Goal: Transaction & Acquisition: Book appointment/travel/reservation

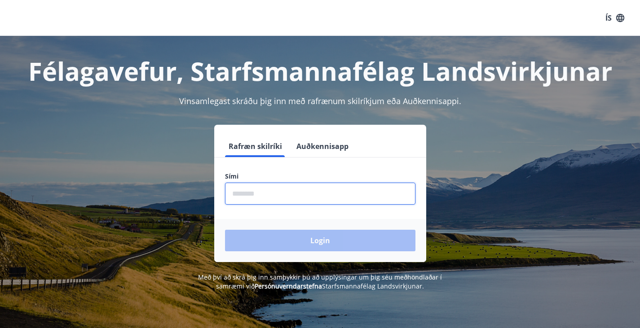
click at [324, 200] on input "phone" at bounding box center [320, 194] width 190 height 22
type input "********"
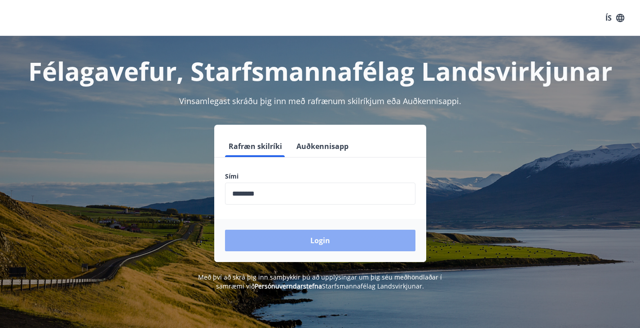
click at [337, 239] on button "Login" at bounding box center [320, 241] width 190 height 22
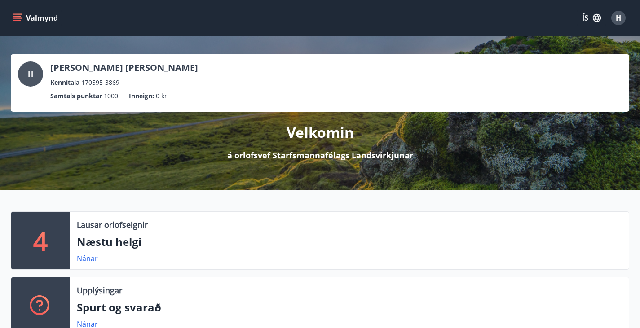
click at [19, 18] on icon "menu" at bounding box center [18, 18] width 10 height 1
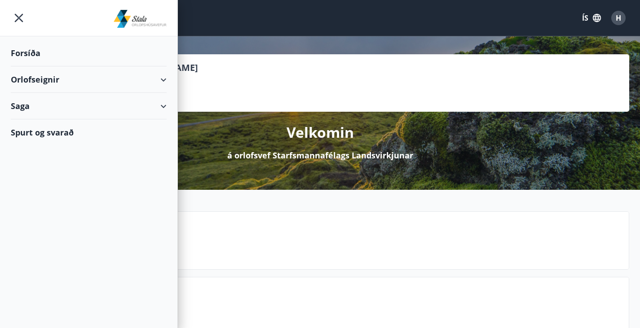
click at [154, 79] on div "Orlofseignir" at bounding box center [89, 79] width 156 height 27
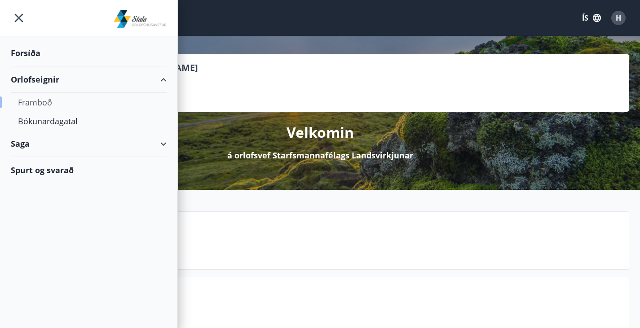
click at [37, 105] on div "Framboð" at bounding box center [88, 102] width 141 height 19
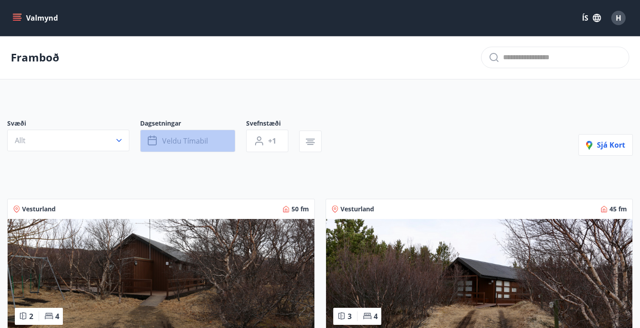
click at [221, 144] on button "Veldu tímabil" at bounding box center [187, 141] width 95 height 22
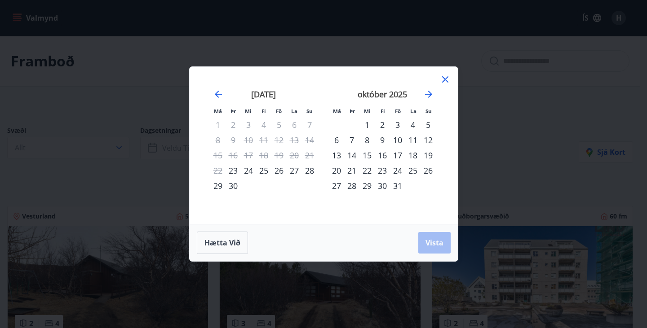
click at [365, 169] on div "22" at bounding box center [366, 170] width 15 height 15
click at [380, 172] on div "23" at bounding box center [382, 170] width 15 height 15
click at [383, 168] on div "23" at bounding box center [382, 170] width 15 height 15
click at [332, 183] on div "27" at bounding box center [336, 185] width 15 height 15
click at [442, 243] on span "Vista" at bounding box center [434, 243] width 18 height 10
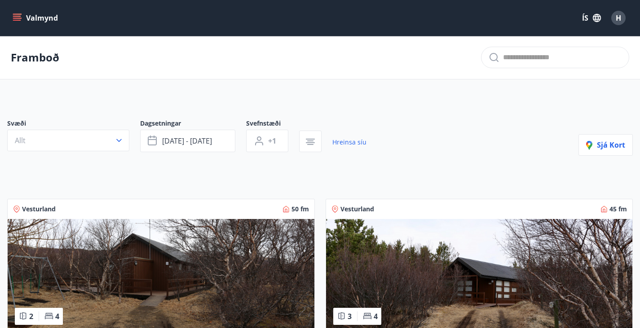
click at [21, 13] on icon "menu" at bounding box center [17, 17] width 9 height 9
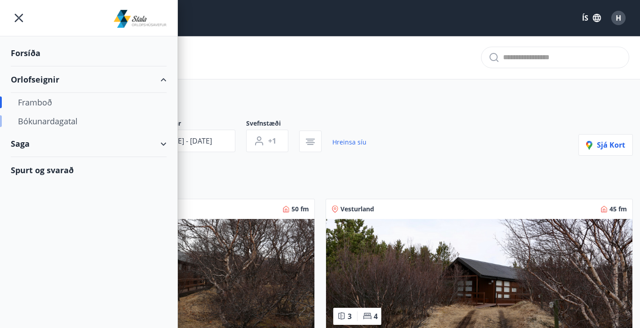
click at [63, 119] on div "Bókunardagatal" at bounding box center [88, 121] width 141 height 19
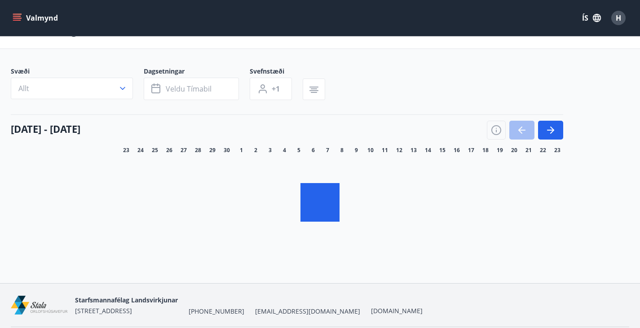
scroll to position [25, 0]
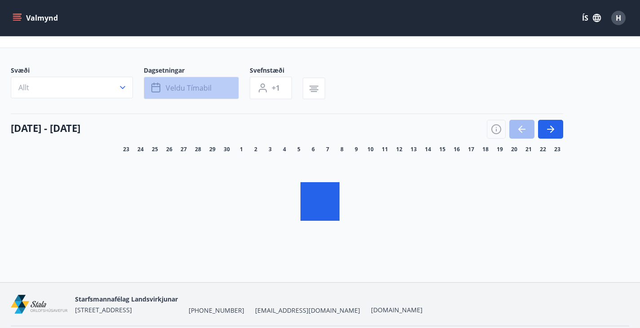
click at [215, 97] on button "Veldu tímabil" at bounding box center [191, 88] width 95 height 22
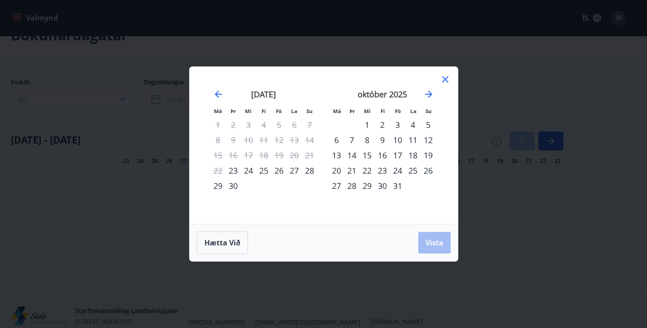
click at [380, 171] on div "23" at bounding box center [382, 170] width 15 height 15
click at [339, 190] on div "27" at bounding box center [336, 185] width 15 height 15
click at [439, 247] on span "Vista" at bounding box center [434, 243] width 18 height 10
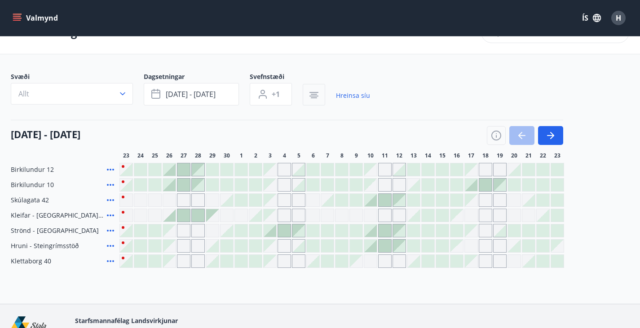
click at [312, 97] on icon "button" at bounding box center [314, 95] width 11 height 11
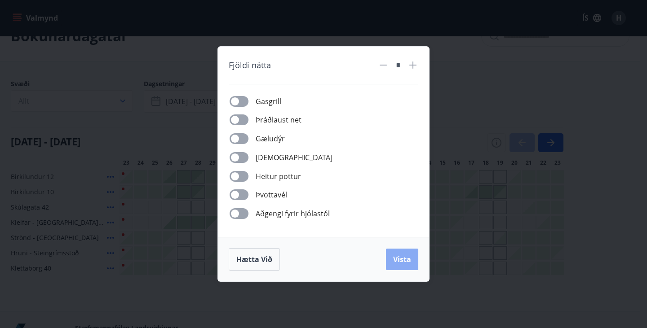
click at [400, 256] on span "Vista" at bounding box center [402, 260] width 18 height 10
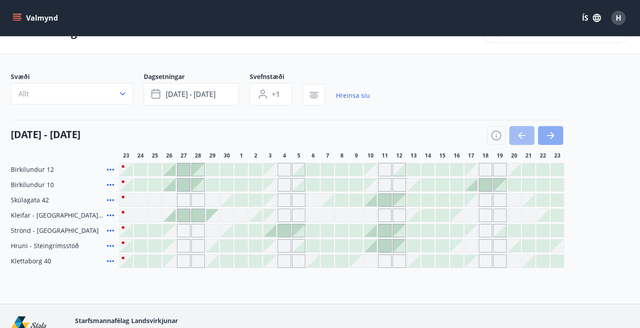
click at [558, 141] on button "button" at bounding box center [550, 135] width 25 height 19
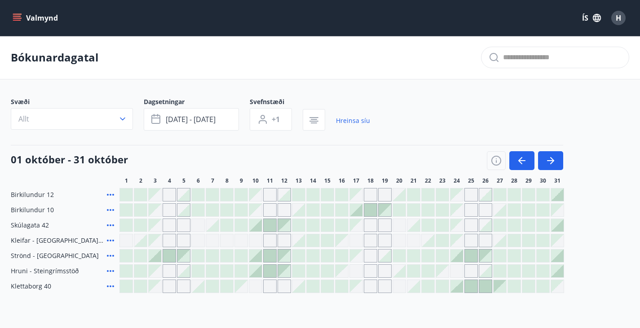
scroll to position [0, 0]
click at [9, 19] on div "Valmynd ÍS H" at bounding box center [320, 18] width 640 height 36
click at [18, 18] on icon "menu" at bounding box center [17, 17] width 9 height 9
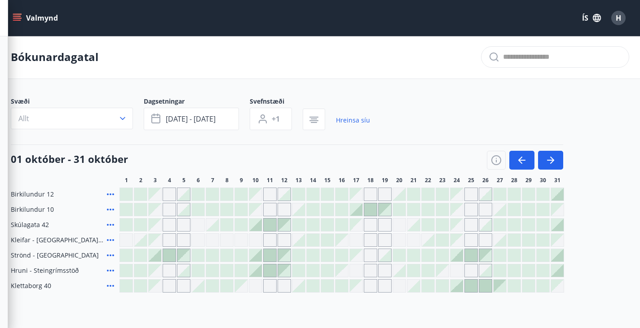
click at [461, 131] on div "Svæði Allt Dagsetningar okt 23 - okt 27 Svefnstæði +1 Hreinsa síu" at bounding box center [320, 115] width 618 height 37
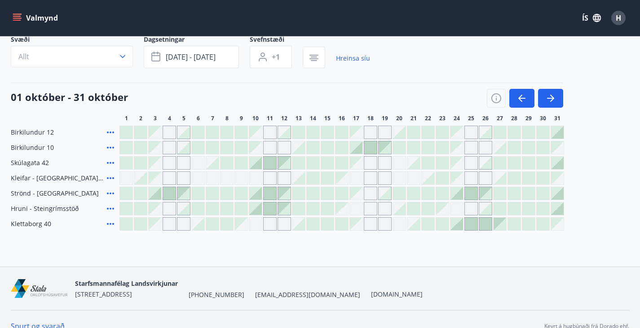
scroll to position [63, 0]
click at [500, 215] on div at bounding box center [500, 208] width 13 height 13
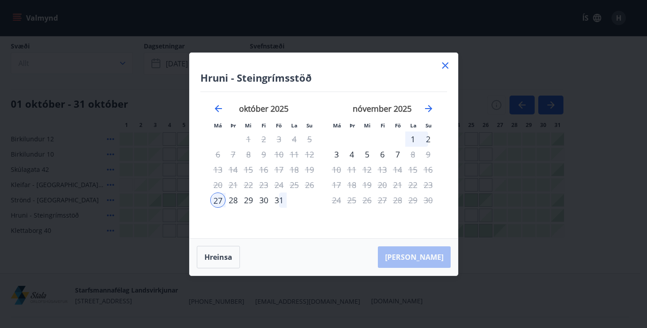
click at [443, 69] on icon at bounding box center [445, 65] width 11 height 11
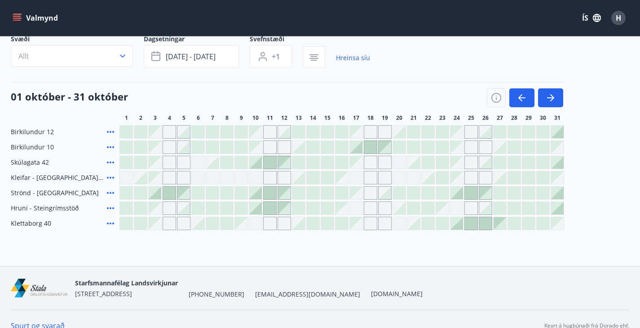
scroll to position [0, 0]
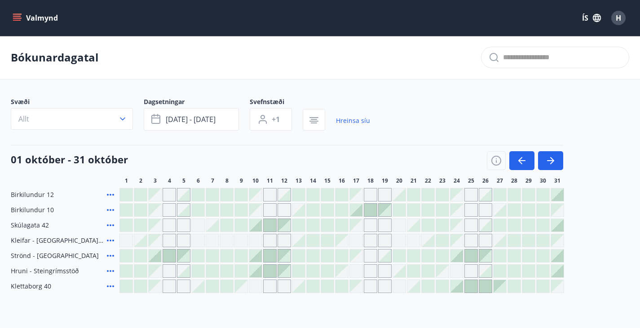
click at [19, 12] on button "Valmynd" at bounding box center [36, 18] width 51 height 16
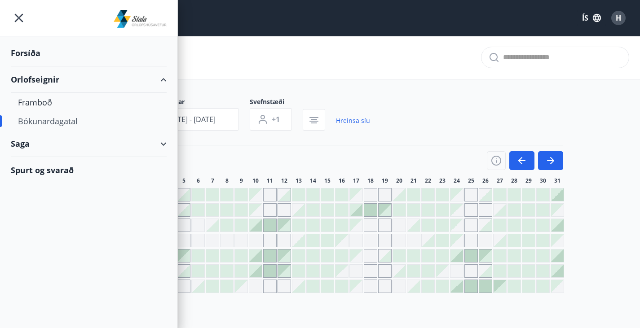
click at [33, 168] on div "Spurt og svarað" at bounding box center [89, 170] width 156 height 26
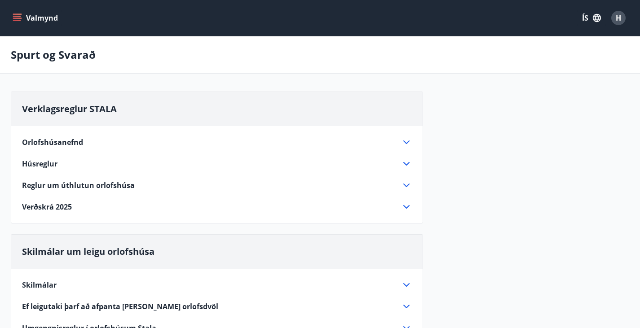
click at [407, 191] on icon at bounding box center [406, 185] width 11 height 11
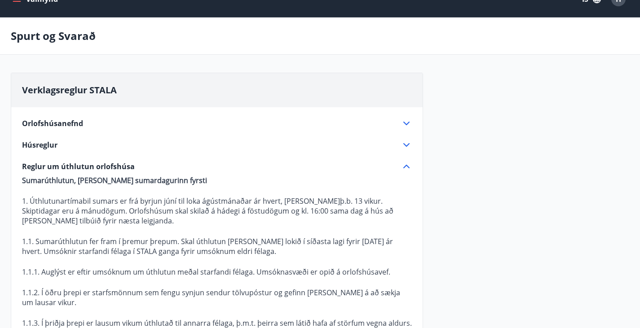
scroll to position [17, 0]
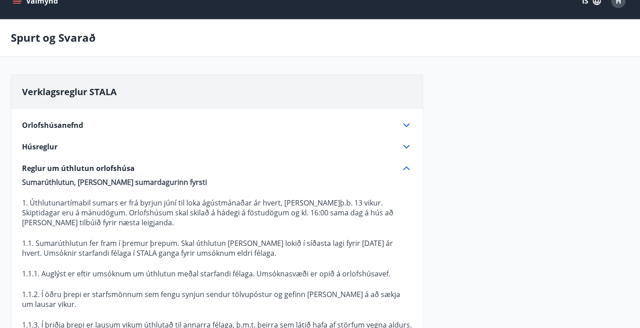
click at [20, 4] on icon "menu" at bounding box center [17, 0] width 9 height 9
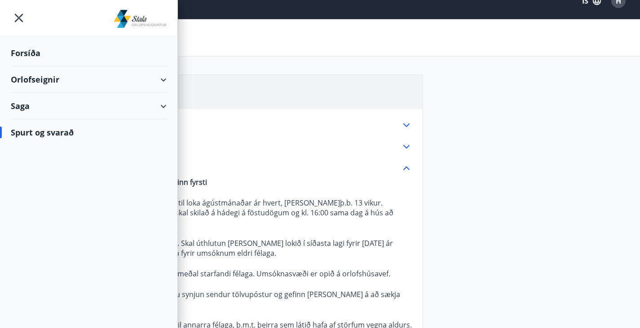
click at [27, 48] on div "Forsíða" at bounding box center [89, 53] width 156 height 27
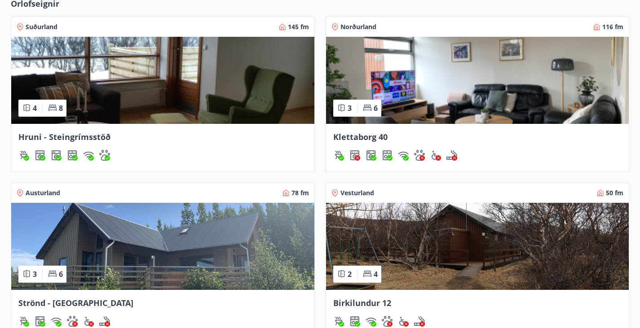
scroll to position [364, 0]
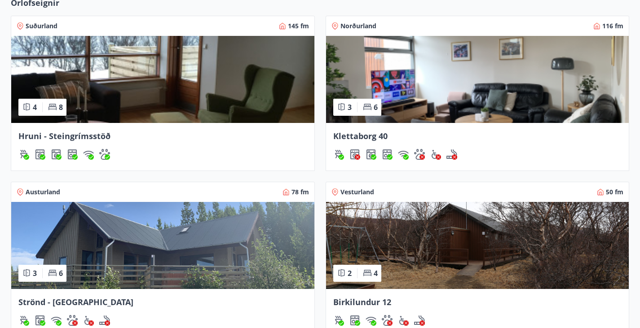
click at [547, 202] on img at bounding box center [477, 245] width 303 height 87
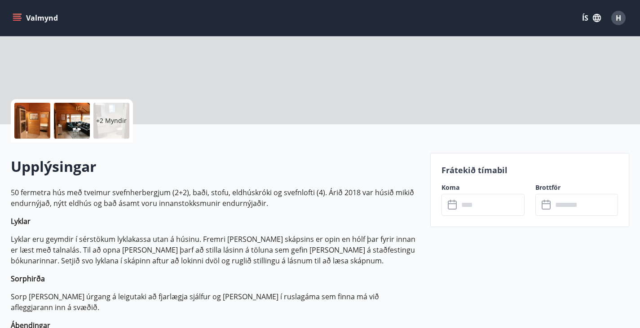
scroll to position [146, 0]
click at [486, 205] on input "text" at bounding box center [492, 204] width 66 height 22
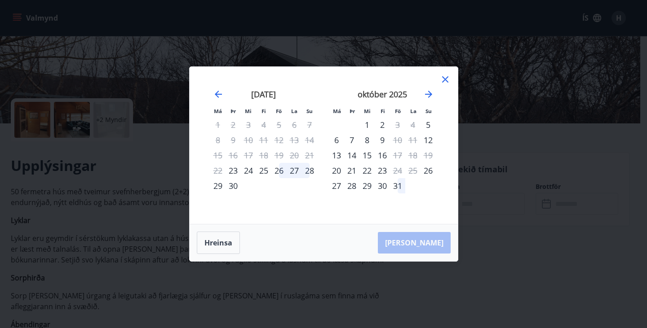
click at [125, 229] on div "Má Þr Mi Fi Fö La Su Má Þr Mi Fi Fö La Su ágúst 2025 1 2 3 4 5 6 7 8 9 10 11 12…" at bounding box center [323, 164] width 647 height 328
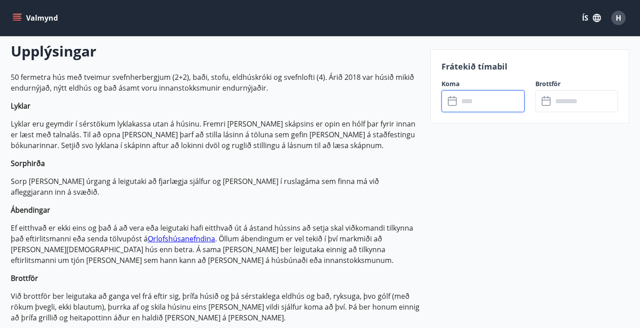
scroll to position [261, 0]
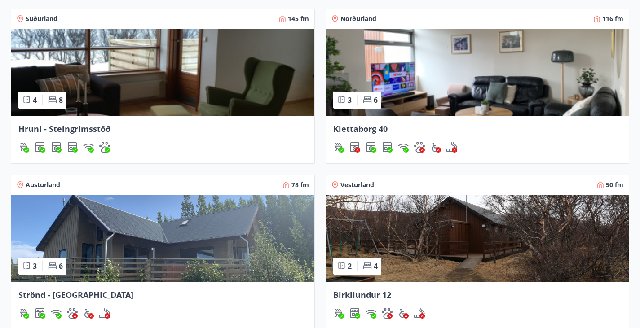
scroll to position [412, 0]
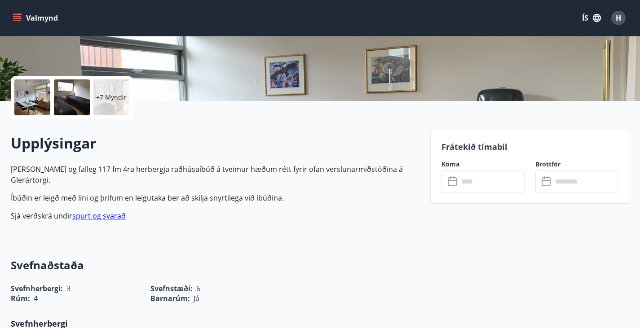
scroll to position [169, 0]
click at [462, 179] on input "text" at bounding box center [492, 181] width 66 height 22
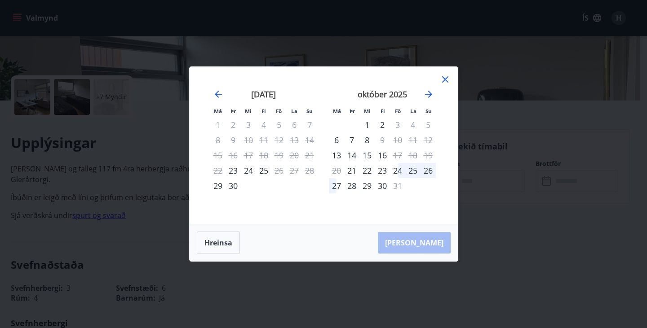
click at [387, 172] on div "23" at bounding box center [382, 170] width 15 height 15
click at [336, 186] on div "27" at bounding box center [336, 185] width 15 height 15
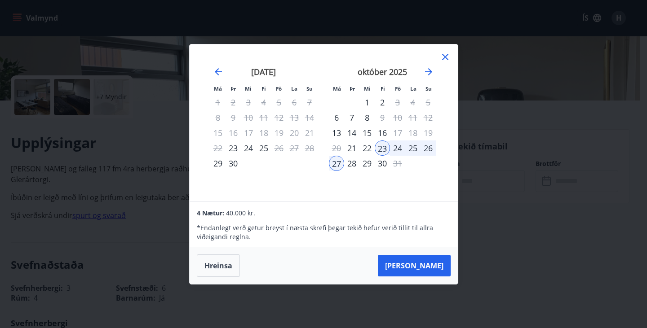
click at [511, 154] on div "Má Þr Mi Fi Fö La Su Má Þr Mi Fi Fö La Su ágúst 2025 1 2 3 4 5 6 7 8 9 10 11 12…" at bounding box center [323, 164] width 647 height 328
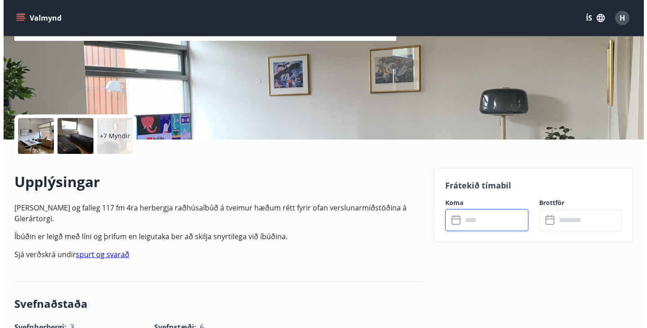
scroll to position [114, 0]
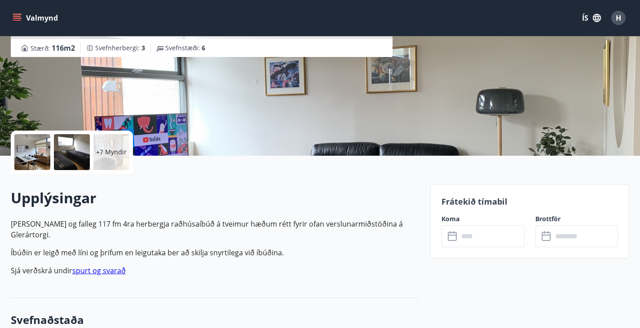
click at [30, 153] on div at bounding box center [32, 152] width 36 height 36
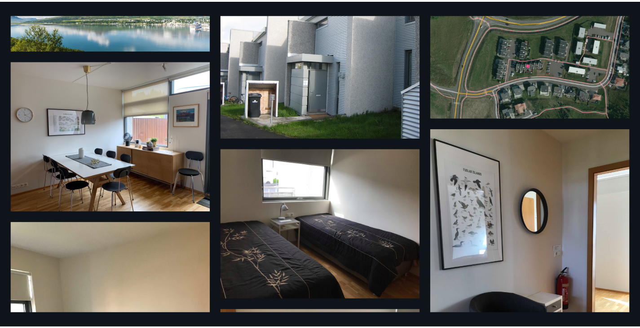
scroll to position [0, 0]
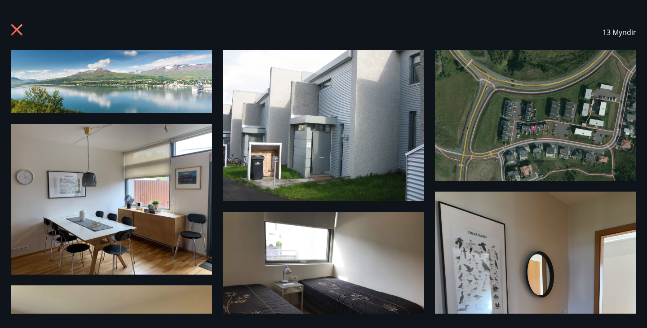
click at [19, 30] on icon at bounding box center [18, 31] width 14 height 14
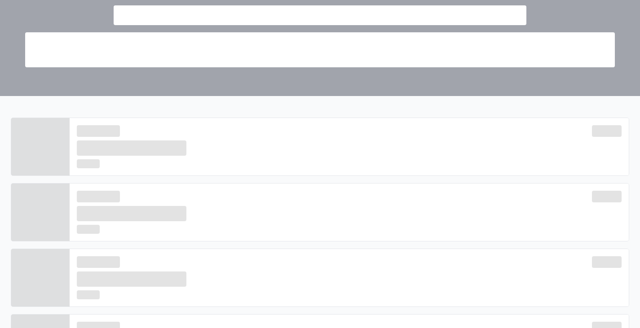
scroll to position [412, 0]
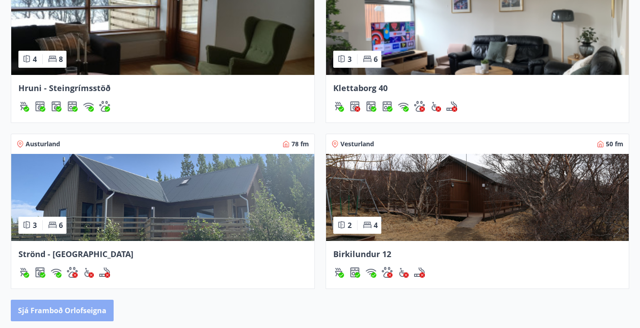
click at [101, 300] on button "Sjá framboð orlofseigna" at bounding box center [62, 311] width 103 height 22
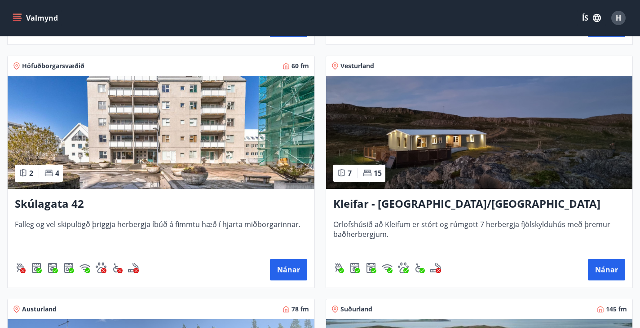
scroll to position [388, 0]
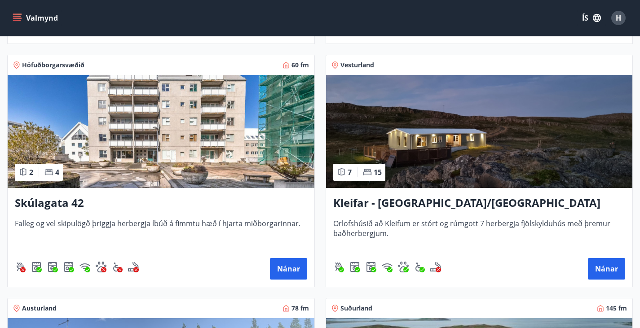
click at [333, 211] on h3 "Kleifar - Drangsnes/Hólmavík" at bounding box center [479, 203] width 292 height 16
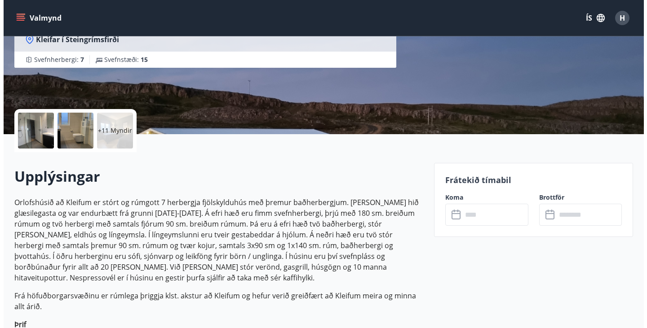
scroll to position [149, 0]
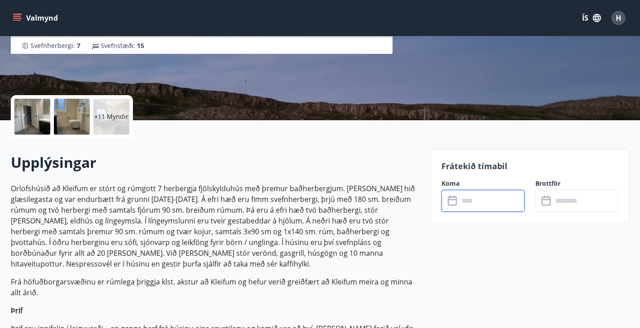
click at [466, 198] on input "text" at bounding box center [492, 201] width 66 height 22
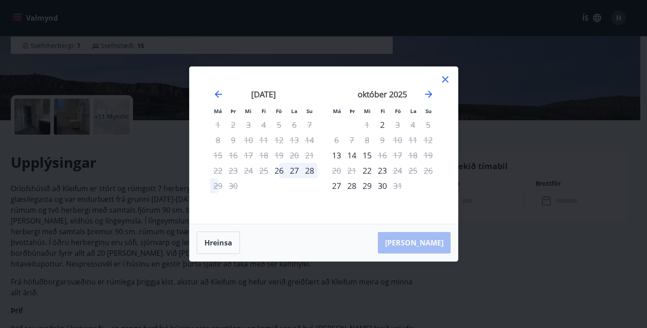
click at [478, 142] on div "Má Þr Mi Fi Fö La Su Má Þr Mi Fi Fö La Su ágúst 2025 1 2 3 4 5 6 7 8 9 10 11 12…" at bounding box center [323, 164] width 647 height 328
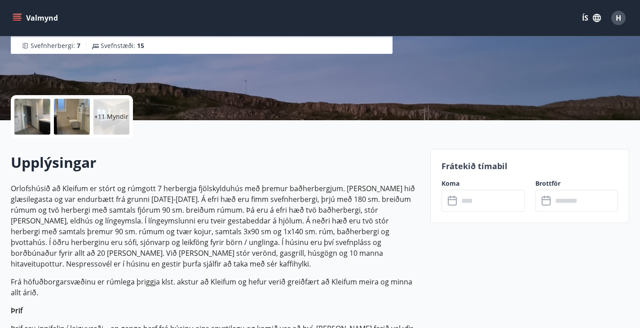
click at [38, 124] on div at bounding box center [32, 117] width 36 height 36
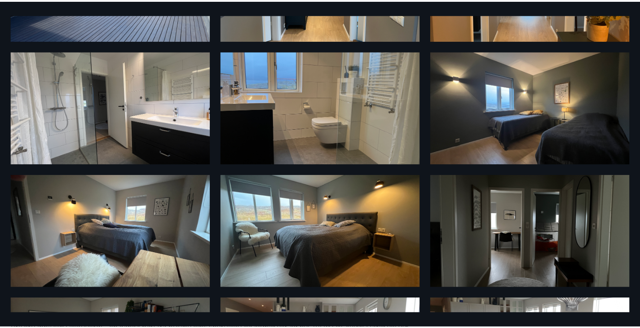
scroll to position [0, 0]
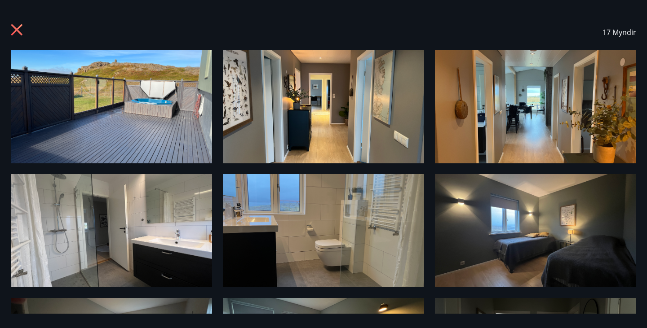
click at [18, 35] on icon at bounding box center [18, 31] width 14 height 14
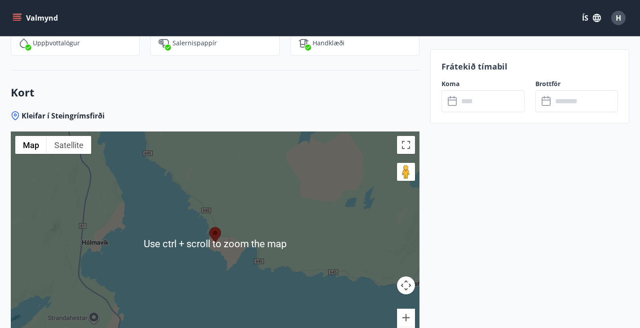
scroll to position [2009, 0]
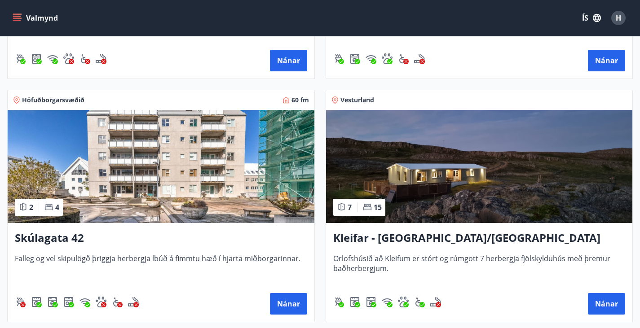
scroll to position [352, 0]
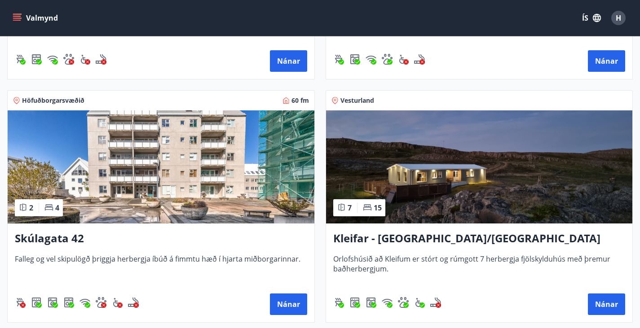
click at [333, 246] on h3 "Kleifar - Drangsnes/Hólmavík" at bounding box center [479, 239] width 292 height 16
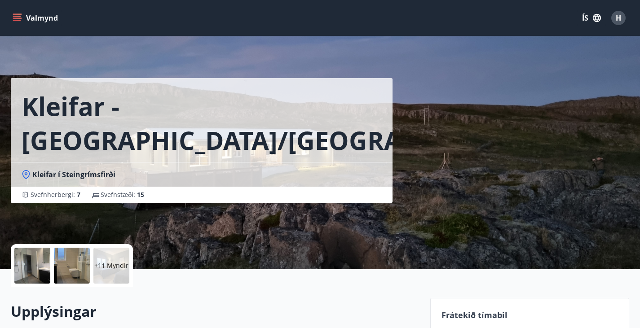
click at [389, 235] on div "Kleifar - Drangsnes/Hólmavík Kleifar í Steingrímsfirði Svefnherbergi : 7 Svefns…" at bounding box center [217, 134] width 412 height 269
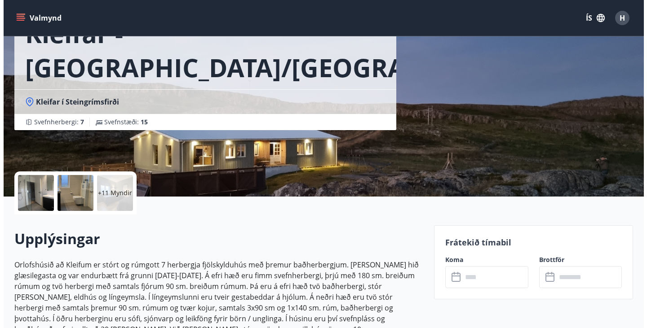
scroll to position [72, 0]
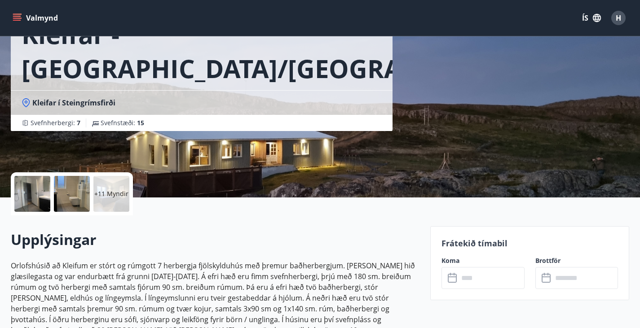
click at [106, 197] on p "+11 Myndir" at bounding box center [111, 194] width 34 height 9
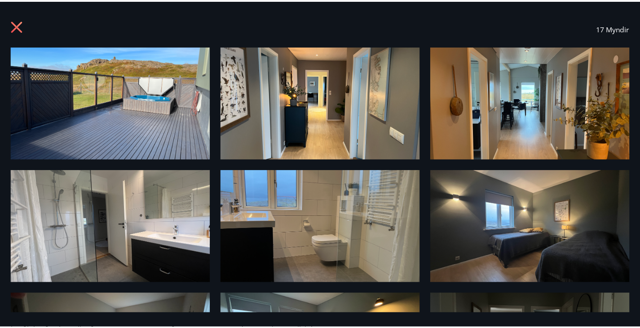
scroll to position [0, 0]
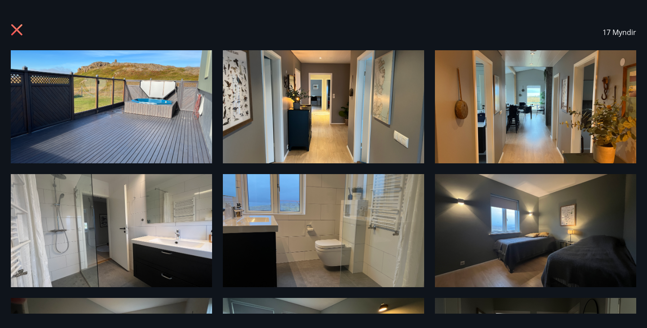
click at [18, 27] on icon at bounding box center [16, 29] width 11 height 11
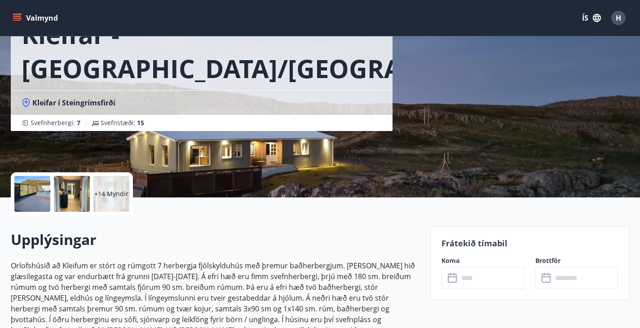
click at [255, 166] on div "Kleifar - Drangsnes/Hólmavík Kleifar í Steingrímsfirði Svefnherbergi : 7 Svefns…" at bounding box center [217, 62] width 412 height 269
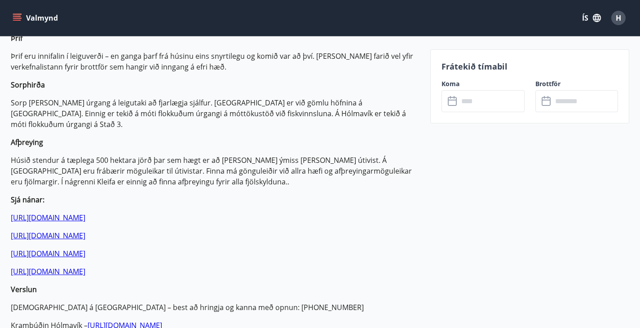
scroll to position [423, 0]
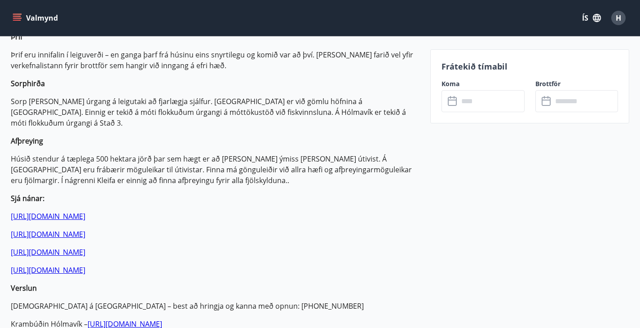
click at [59, 265] on link "https://drangsnes.is/" at bounding box center [48, 270] width 75 height 10
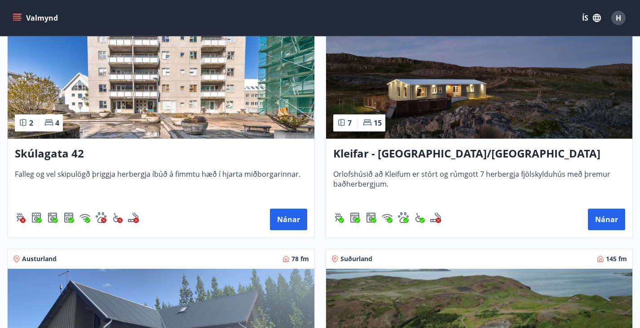
scroll to position [394, 0]
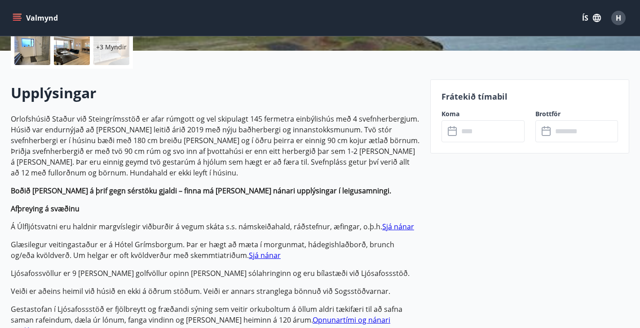
scroll to position [222, 0]
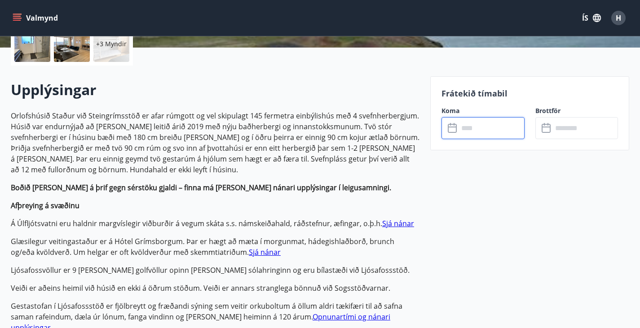
click at [487, 133] on input "text" at bounding box center [492, 128] width 66 height 22
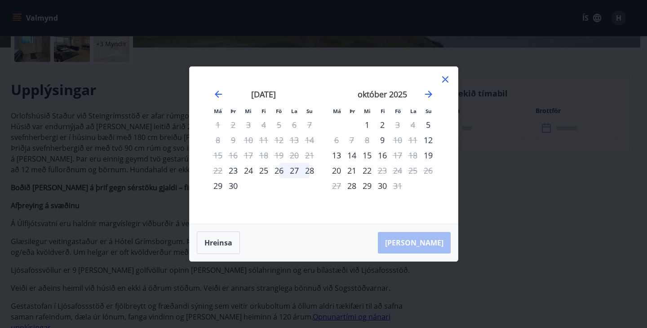
click at [493, 203] on div "Má Þr Mi Fi Fö La Su Má Þr Mi Fi Fö La Su [DATE] 1 2 3 4 5 6 7 8 9 10 11 12 13 …" at bounding box center [323, 164] width 647 height 328
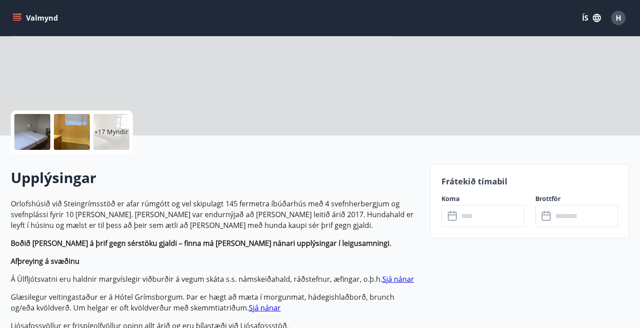
scroll to position [136, 0]
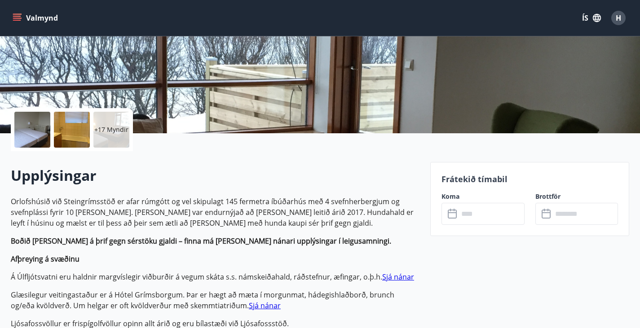
click at [478, 213] on input "text" at bounding box center [492, 214] width 66 height 22
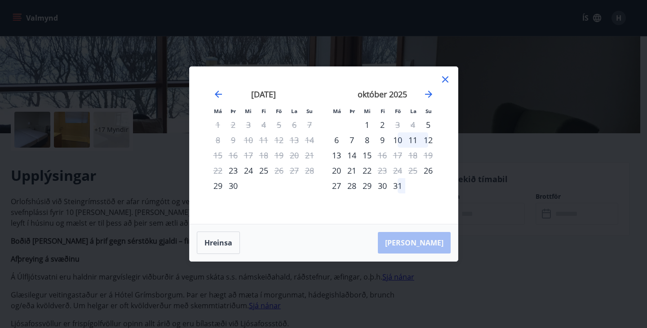
click at [497, 245] on div "Má Þr Mi Fi Fö La Su Má Þr Mi Fi Fö La Su ágúst 2025 1 2 3 4 5 6 7 8 9 10 11 12…" at bounding box center [323, 164] width 647 height 328
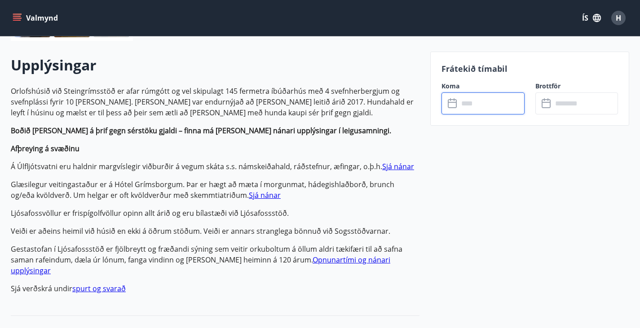
scroll to position [251, 0]
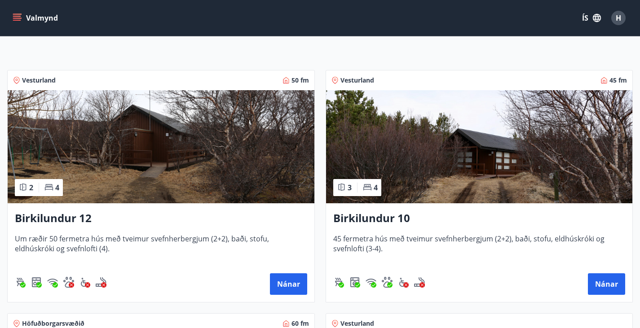
scroll to position [131, 0]
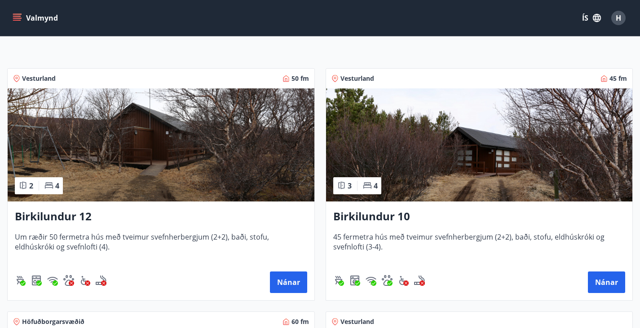
click at [140, 124] on img at bounding box center [161, 144] width 307 height 113
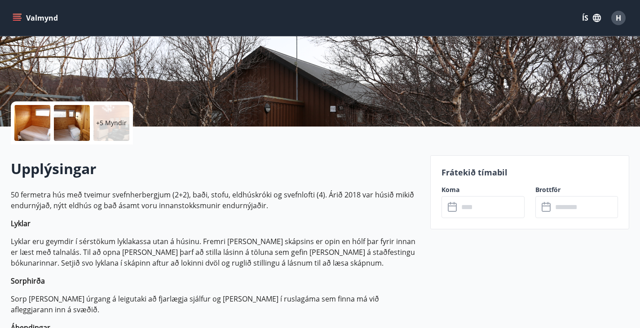
scroll to position [143, 0]
click at [463, 210] on input "text" at bounding box center [492, 207] width 66 height 22
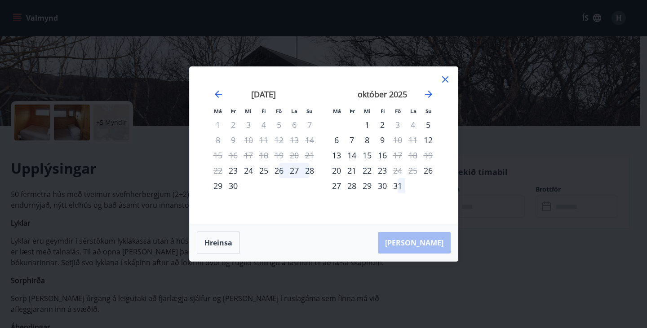
click at [521, 250] on div "Má Þr Mi Fi Fö La Su Má Þr Mi Fi Fö La Su ágúst 2025 1 2 3 4 5 6 7 8 9 10 11 12…" at bounding box center [323, 164] width 647 height 328
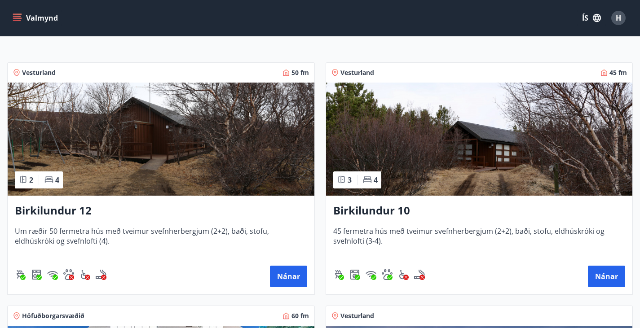
click at [326, 190] on img at bounding box center [479, 139] width 307 height 113
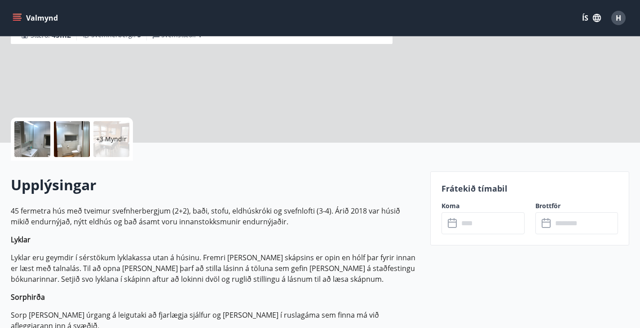
scroll to position [127, 0]
click at [472, 221] on input "text" at bounding box center [492, 223] width 66 height 22
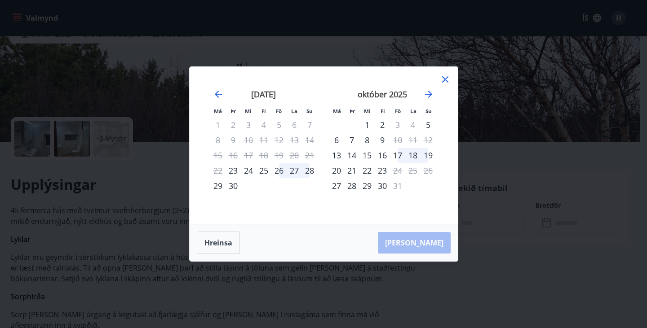
click at [497, 186] on div "Má Þr Mi Fi Fö La Su Má Þr Mi Fi Fö La Su ágúst 2025 1 2 3 4 5 6 7 8 9 10 11 12…" at bounding box center [323, 164] width 647 height 328
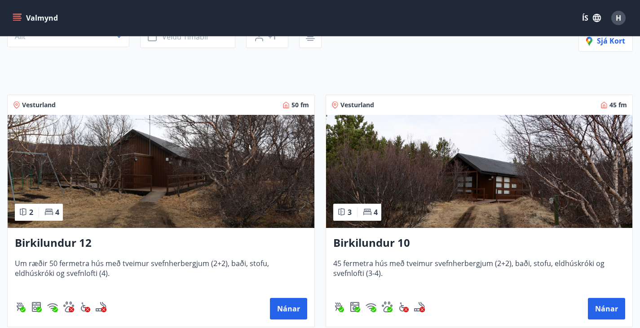
scroll to position [106, 0]
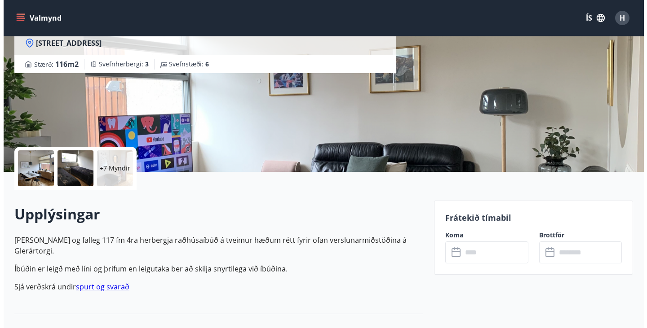
scroll to position [97, 0]
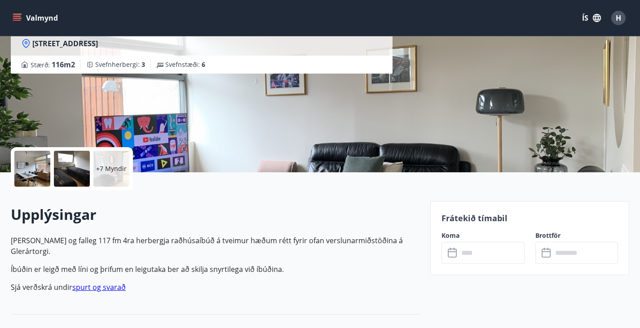
click at [31, 168] on div at bounding box center [32, 169] width 36 height 36
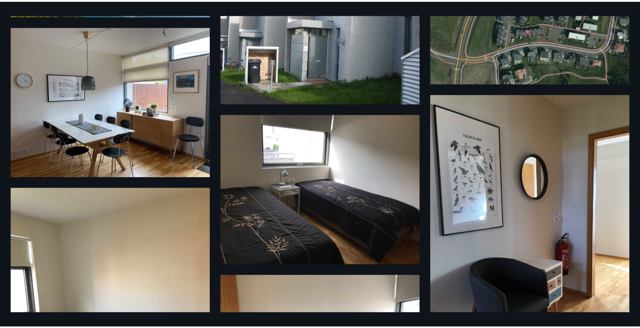
scroll to position [0, 0]
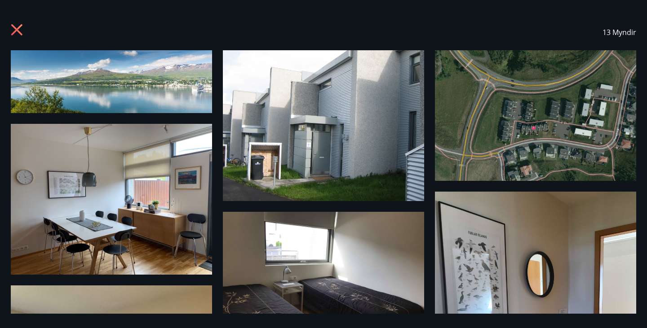
click at [14, 28] on icon at bounding box center [16, 29] width 11 height 11
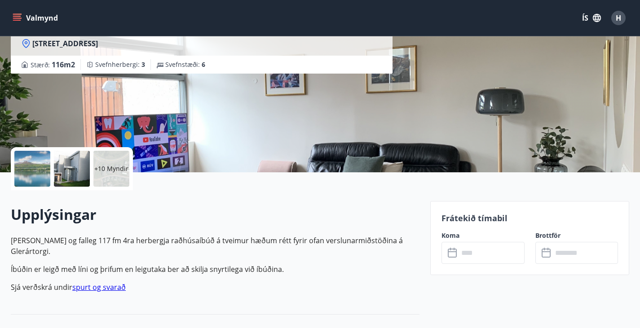
click at [225, 264] on p "Íbúðin er leigð með líni og þrifum en leigutaka ber að skilja snyrtilega við íb…" at bounding box center [215, 269] width 409 height 11
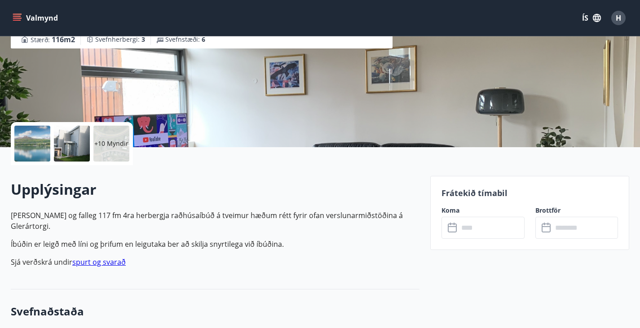
scroll to position [122, 0]
click at [362, 308] on h3 "Svefnaðstaða" at bounding box center [215, 312] width 409 height 15
